Goal: Transaction & Acquisition: Purchase product/service

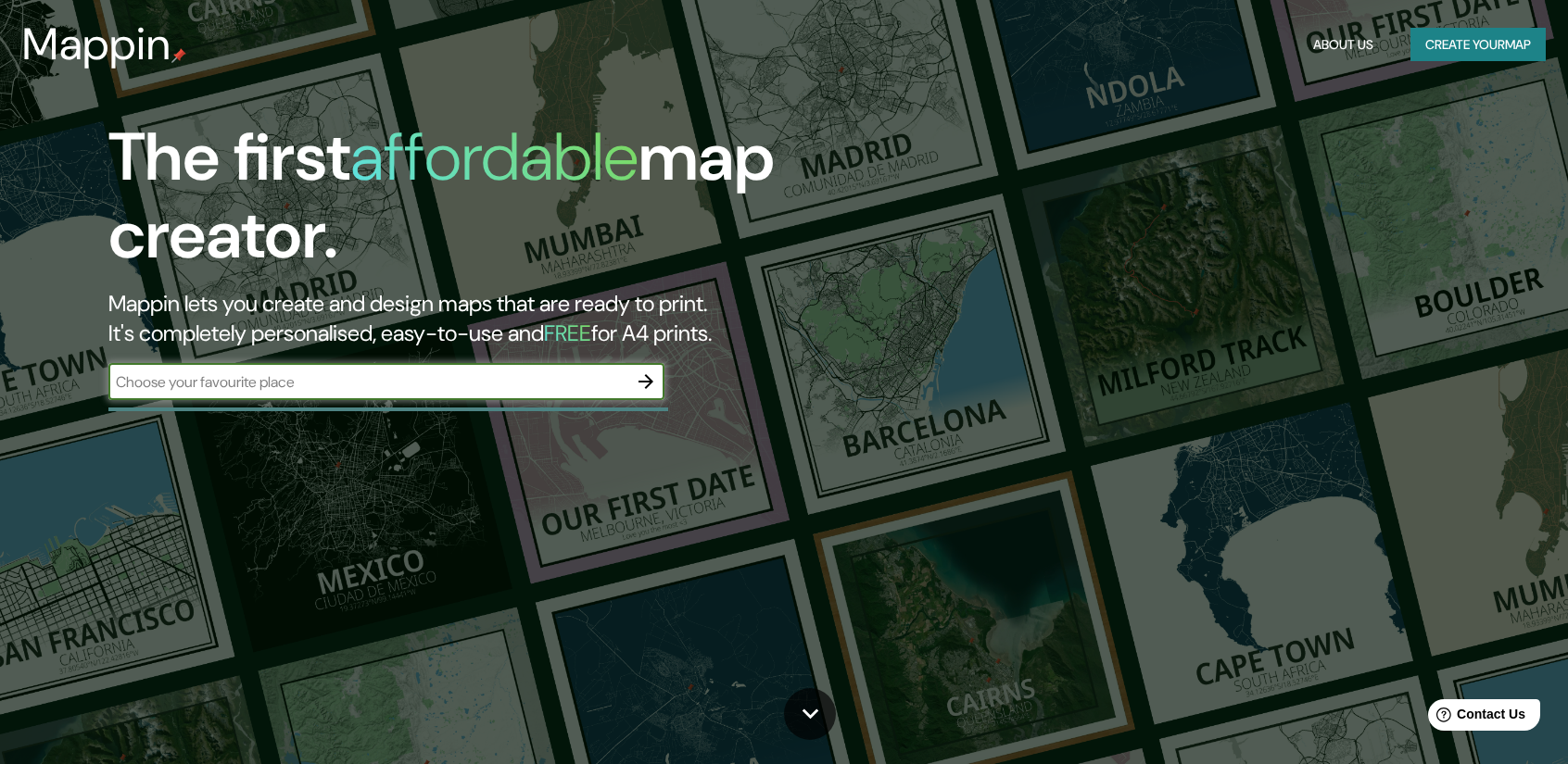
click at [404, 382] on input "text" at bounding box center [367, 382] width 519 height 21
type input "la paz"
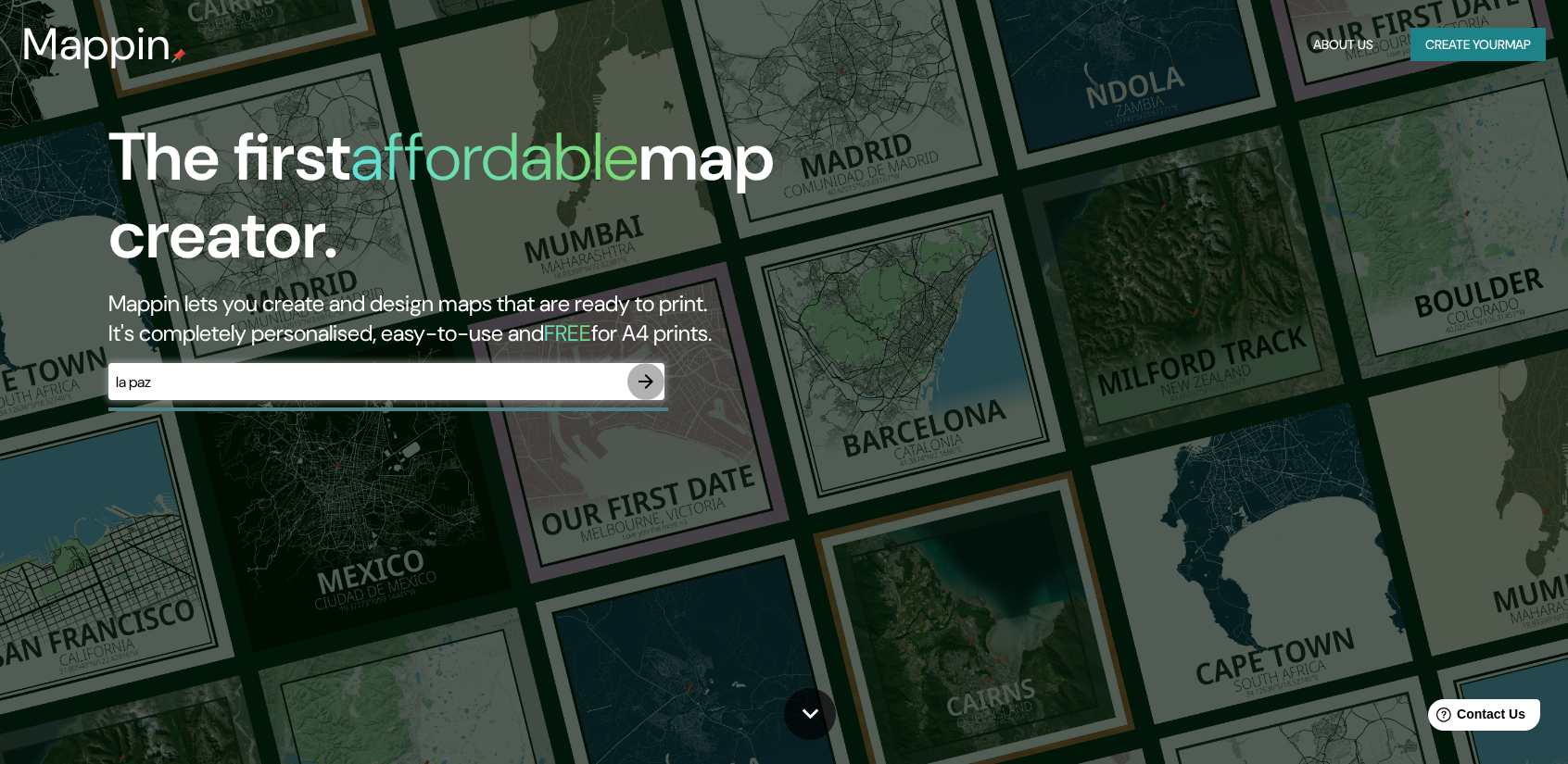
click at [645, 377] on icon "button" at bounding box center [646, 381] width 22 height 22
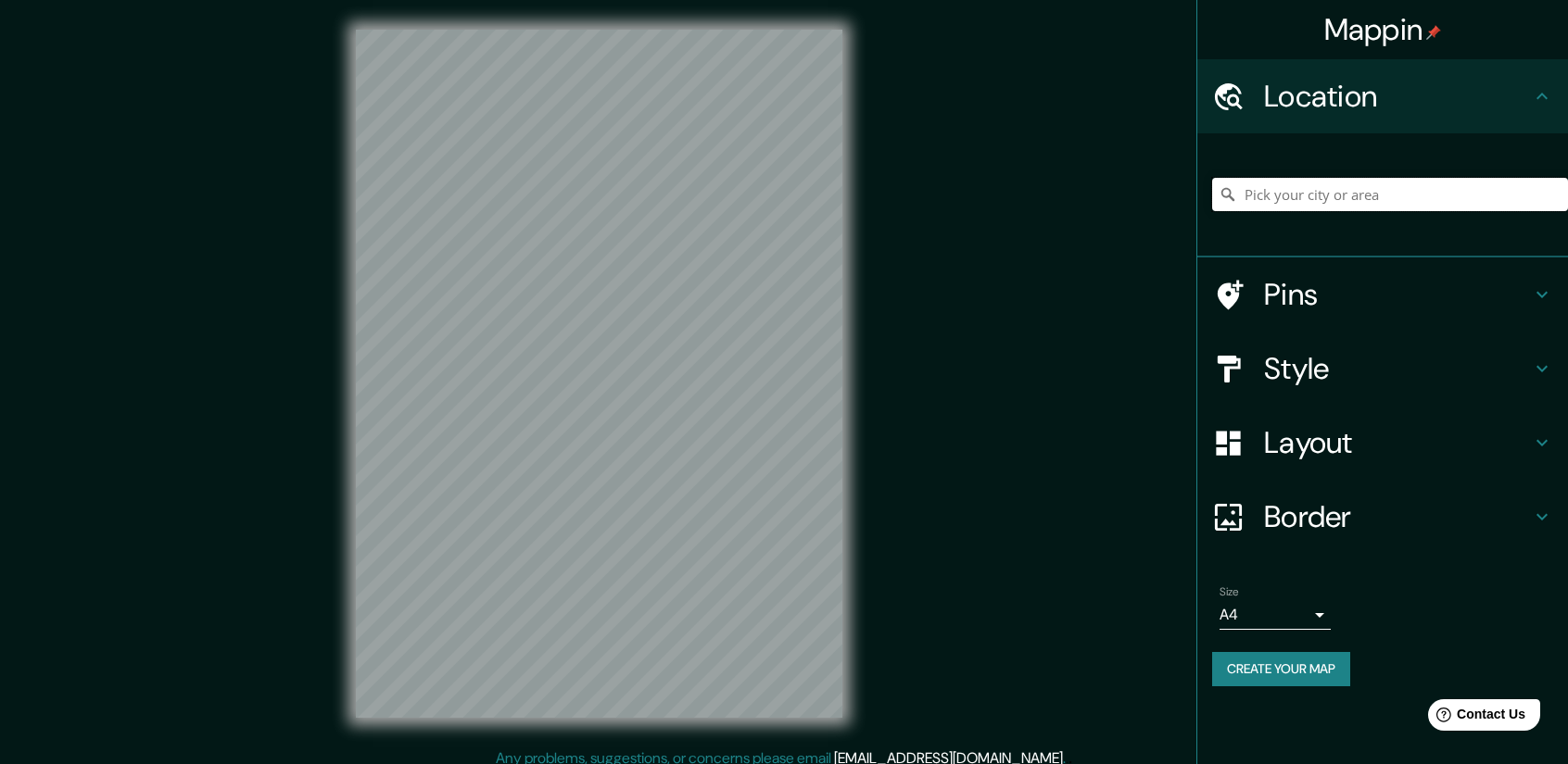
click at [1321, 195] on input "Pick your city or area" at bounding box center [1390, 194] width 356 height 33
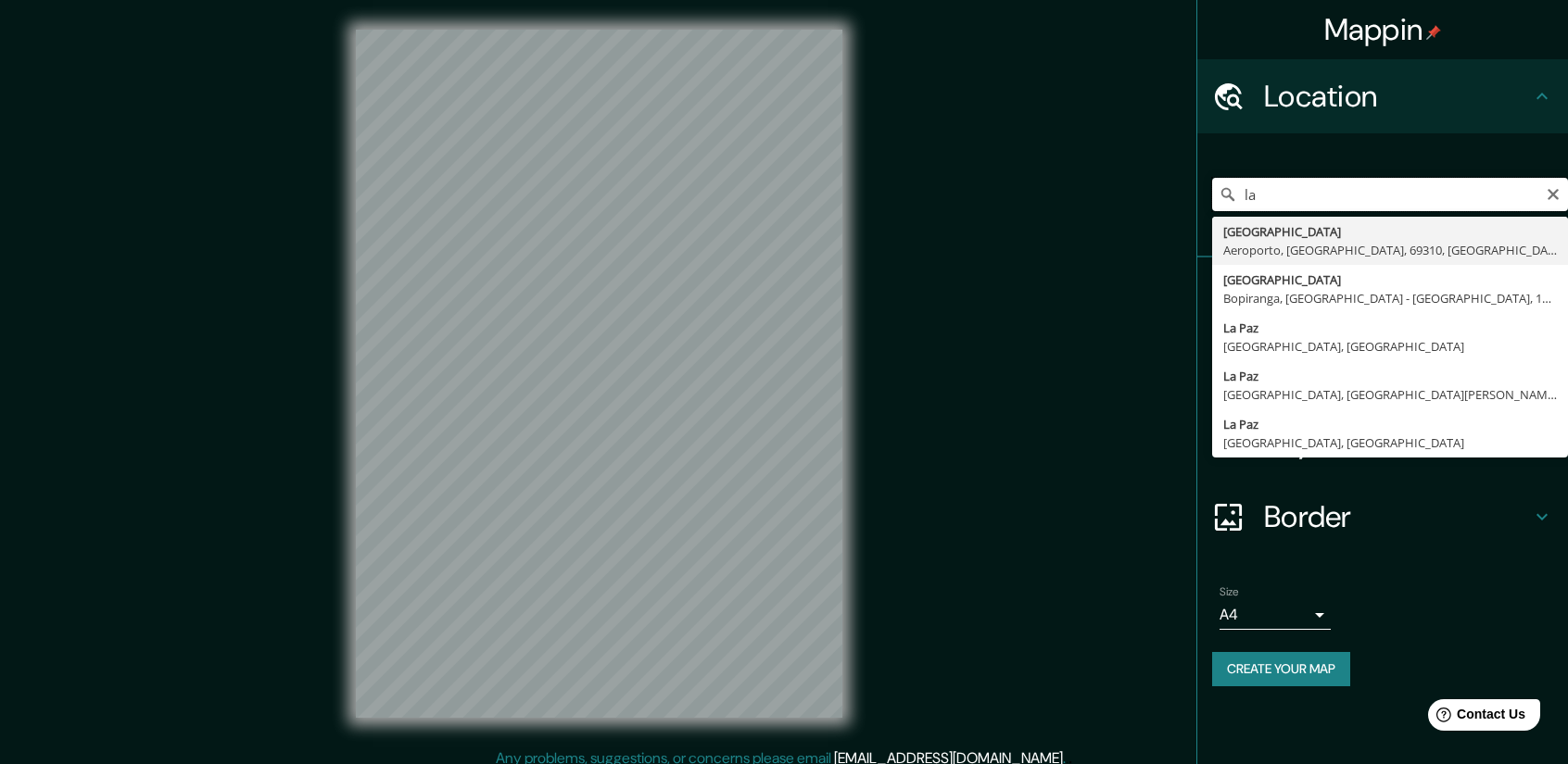
type input "l"
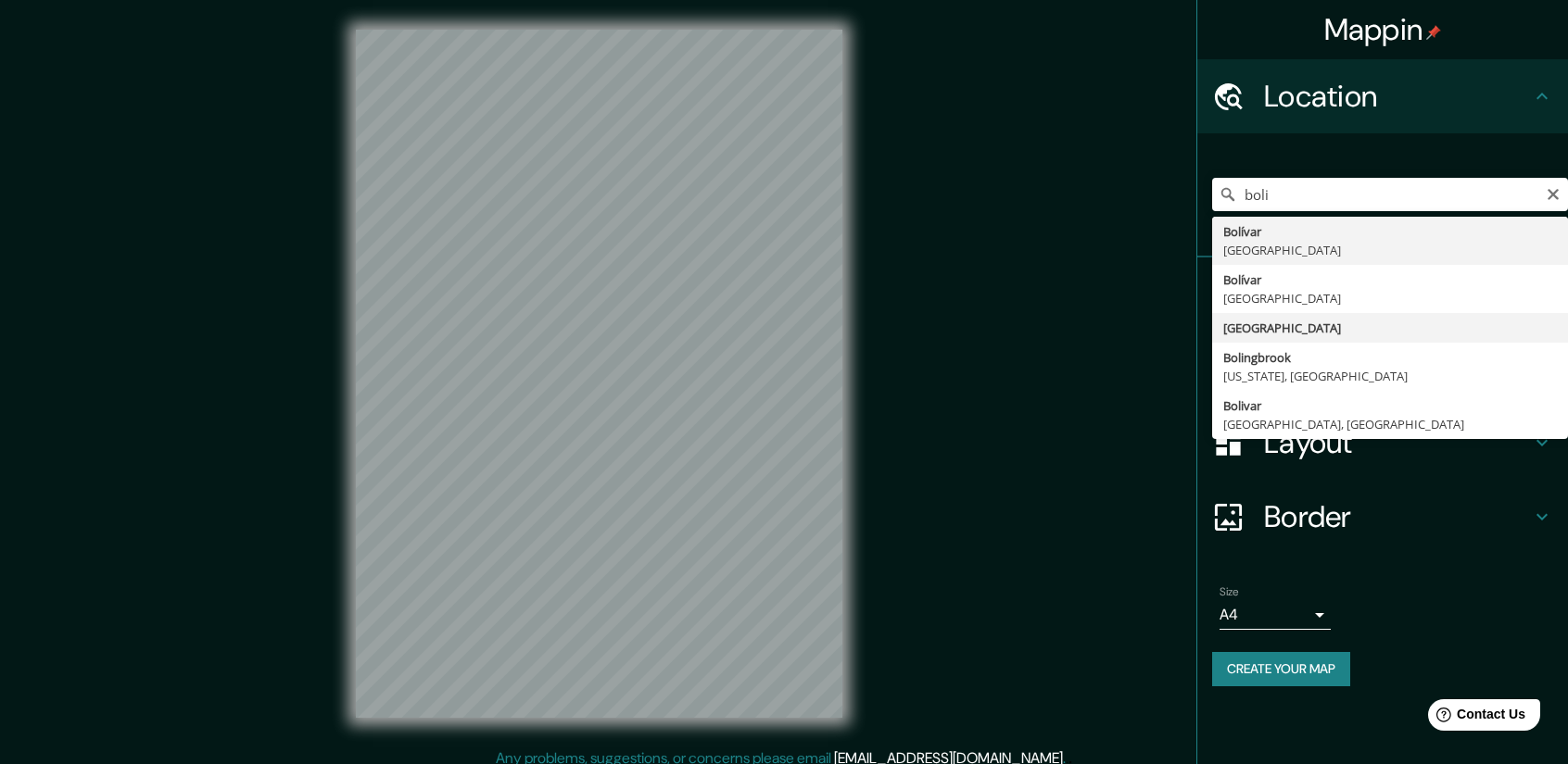
type input "[GEOGRAPHIC_DATA]"
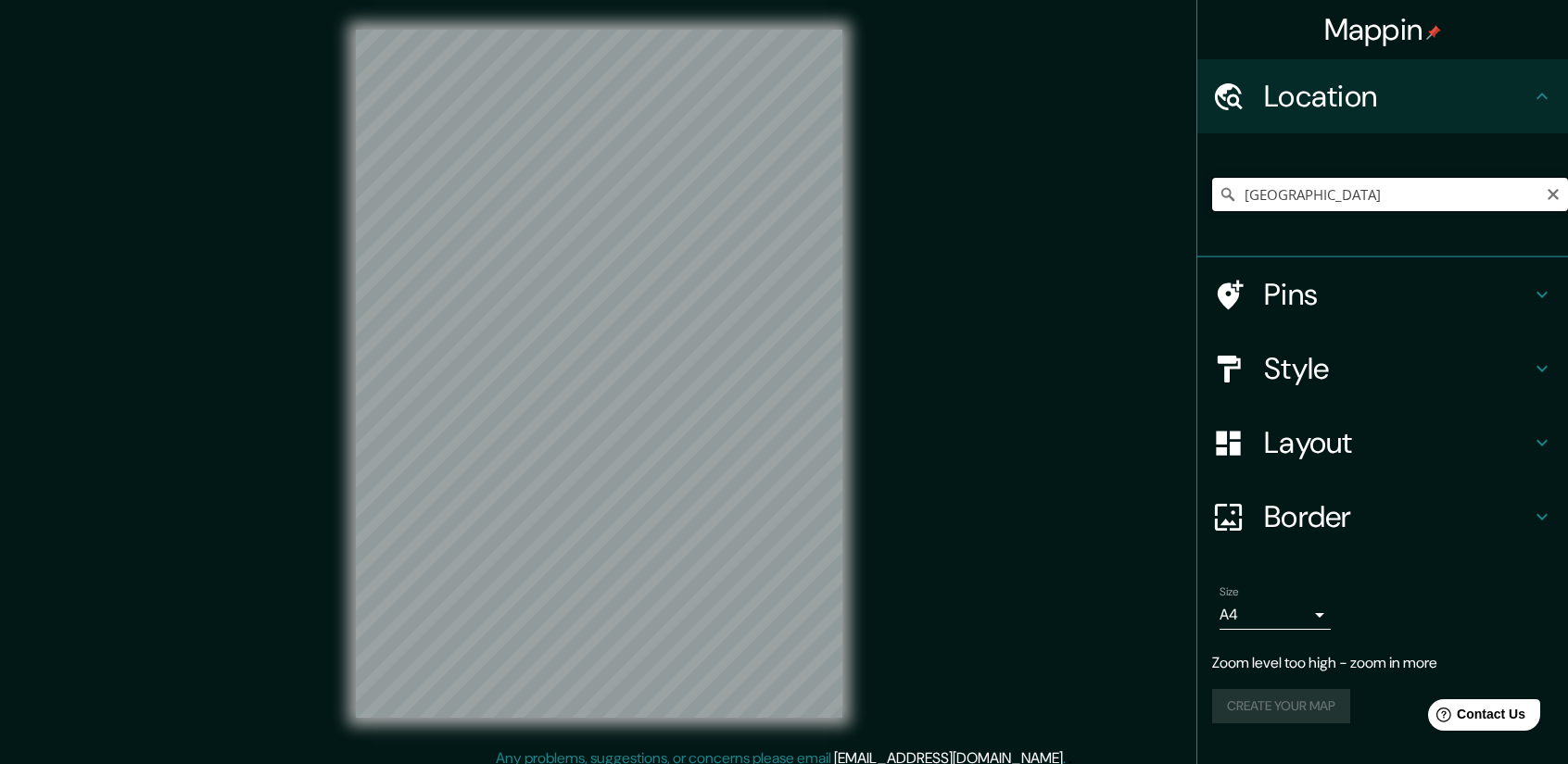
click at [1320, 188] on input "[GEOGRAPHIC_DATA]" at bounding box center [1390, 194] width 356 height 33
